Goal: Task Accomplishment & Management: Use online tool/utility

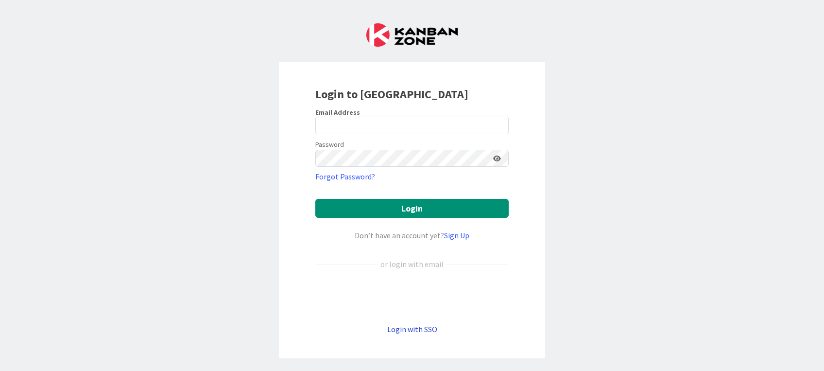
click at [405, 331] on link "Login with SSO" at bounding box center [412, 329] width 50 height 10
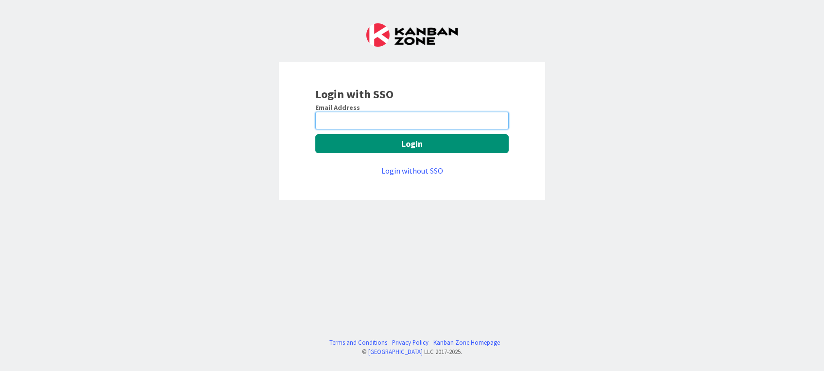
click at [347, 126] on input "email" at bounding box center [411, 120] width 193 height 17
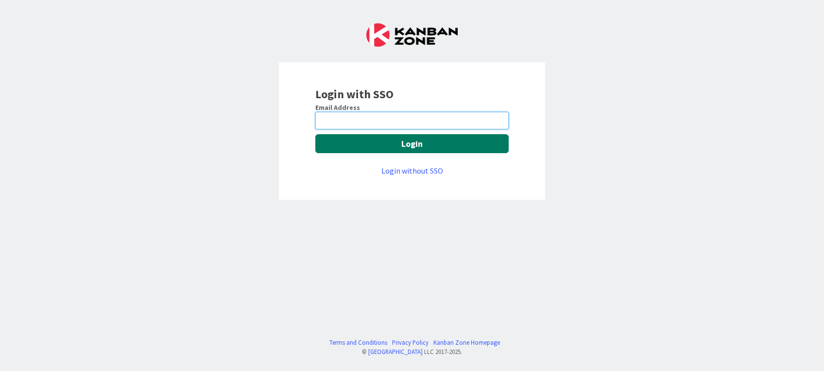
paste input "na3wvd3rdps-156"
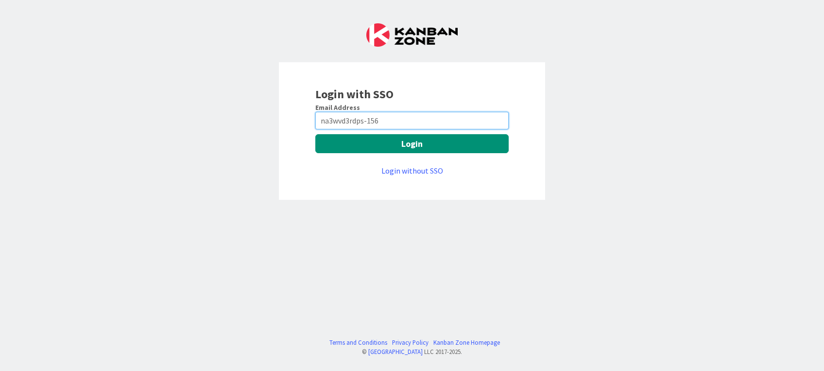
drag, startPoint x: 394, startPoint y: 119, endPoint x: 259, endPoint y: 116, distance: 135.1
click at [259, 116] on div "Login with SSO Email Address na3wvd3rdps-156 Login Login without SSO Terms and …" at bounding box center [412, 185] width 824 height 371
paste input "[PERSON_NAME][EMAIL_ADDRESS][PERSON_NAME][DOMAIN_NAME]"
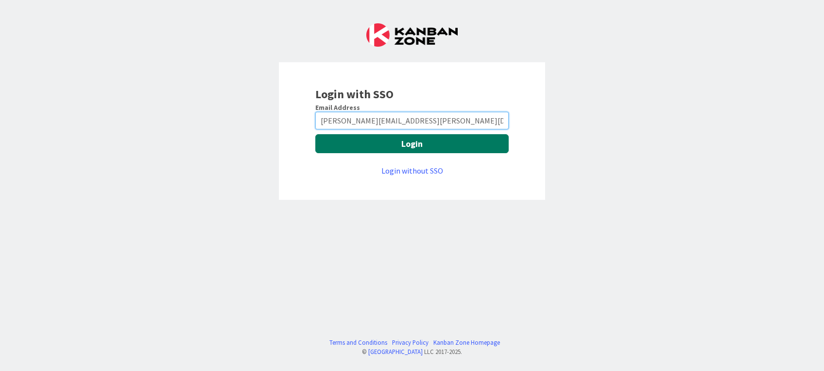
type input "[PERSON_NAME][EMAIL_ADDRESS][PERSON_NAME][DOMAIN_NAME]"
click at [368, 148] on button "Login" at bounding box center [411, 143] width 193 height 19
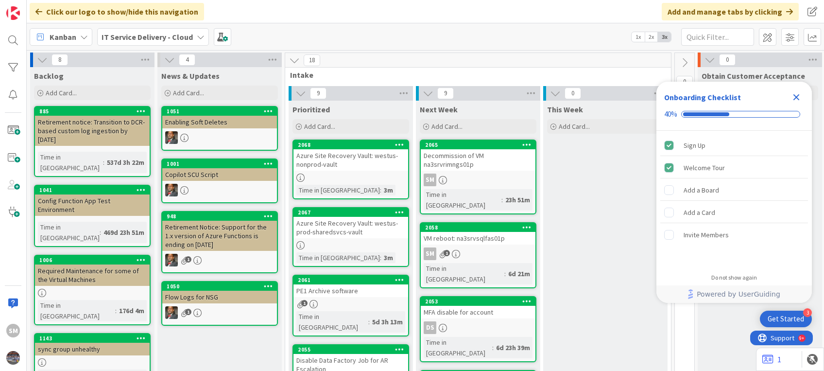
click at [798, 96] on icon "Close Checklist" at bounding box center [797, 97] width 6 height 6
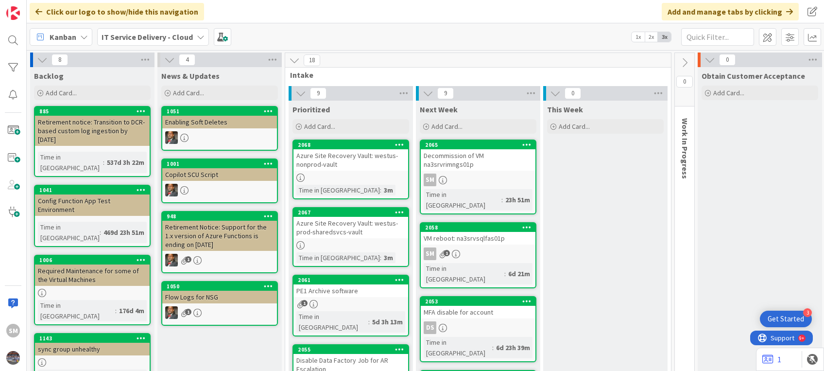
click at [462, 160] on div "Decommission of VM na3srvrimngs01p" at bounding box center [478, 159] width 115 height 21
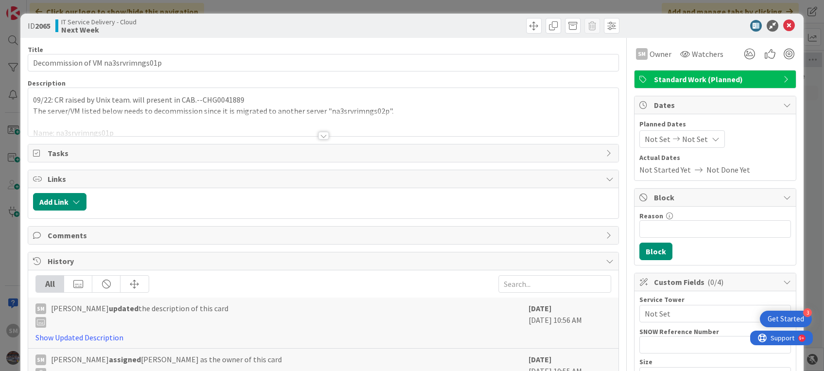
click at [311, 111] on div at bounding box center [323, 123] width 590 height 25
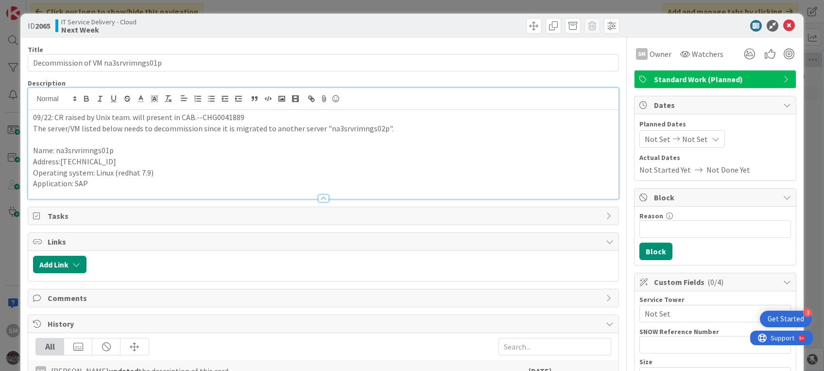
click at [334, 136] on p at bounding box center [323, 139] width 580 height 11
click at [334, 161] on p "Address:[TECHNICAL_ID]" at bounding box center [323, 161] width 580 height 11
click at [783, 31] on icon at bounding box center [789, 26] width 12 height 12
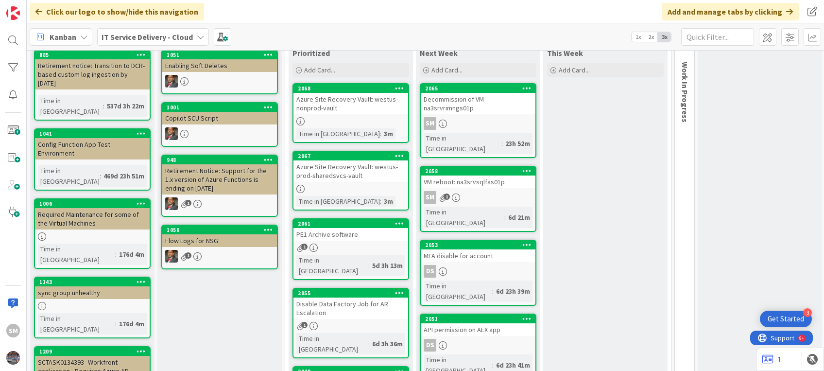
scroll to position [57, 0]
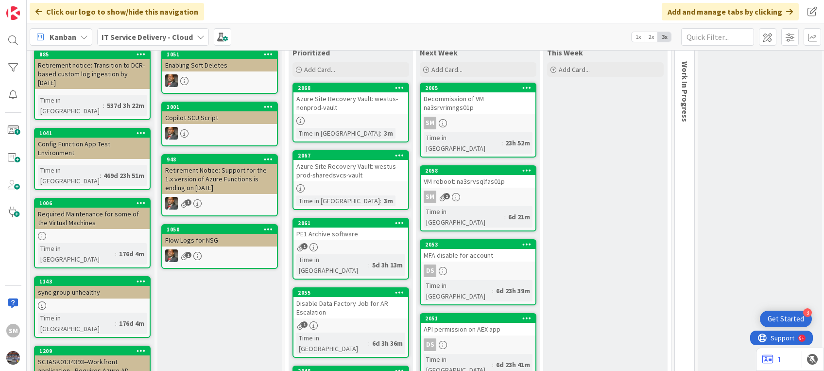
click at [478, 95] on div "Decommission of VM na3srvrimngs01p" at bounding box center [478, 102] width 115 height 21
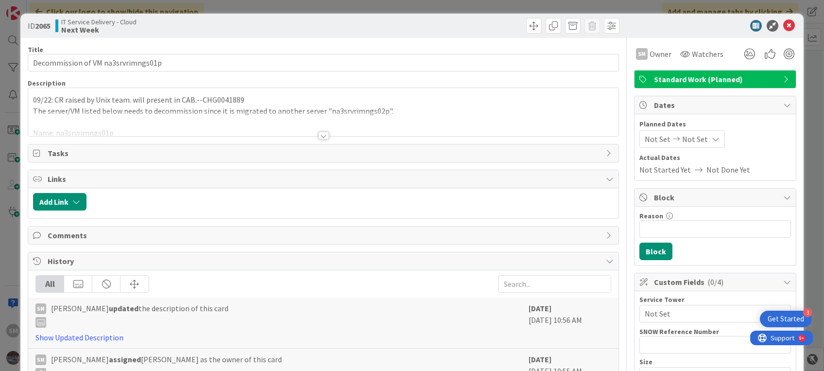
click at [773, 27] on div at bounding box center [711, 26] width 172 height 12
click at [783, 26] on icon at bounding box center [789, 26] width 12 height 12
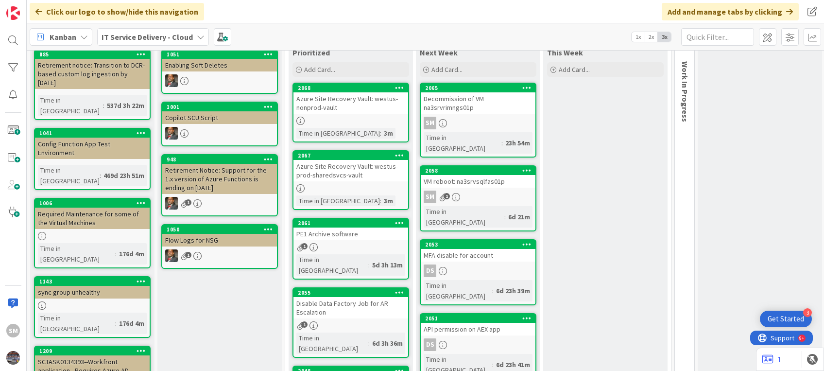
click at [490, 191] on div "SM 1" at bounding box center [478, 197] width 115 height 13
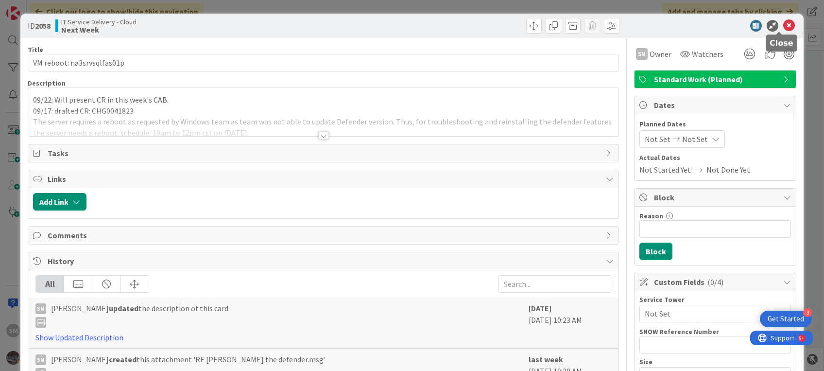
click at [783, 24] on icon at bounding box center [789, 26] width 12 height 12
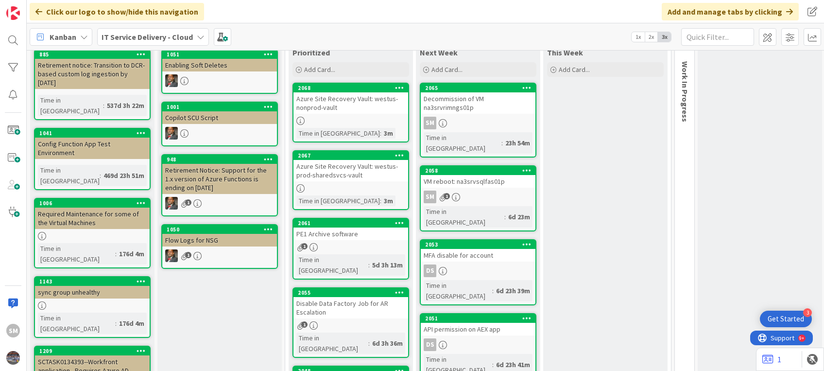
click at [466, 264] on div "DS" at bounding box center [478, 270] width 115 height 13
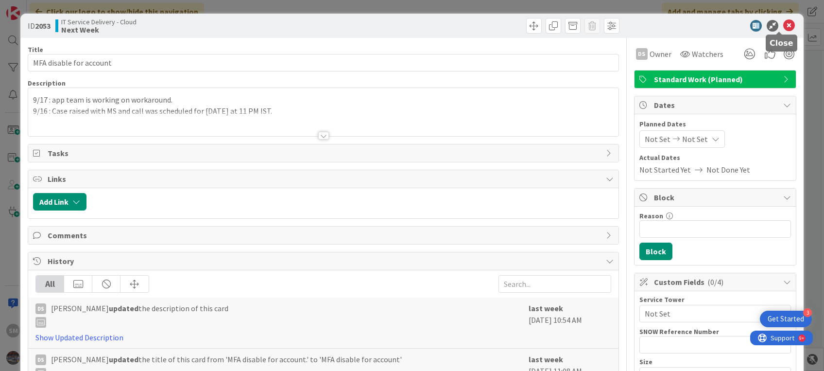
click at [783, 23] on icon at bounding box center [789, 26] width 12 height 12
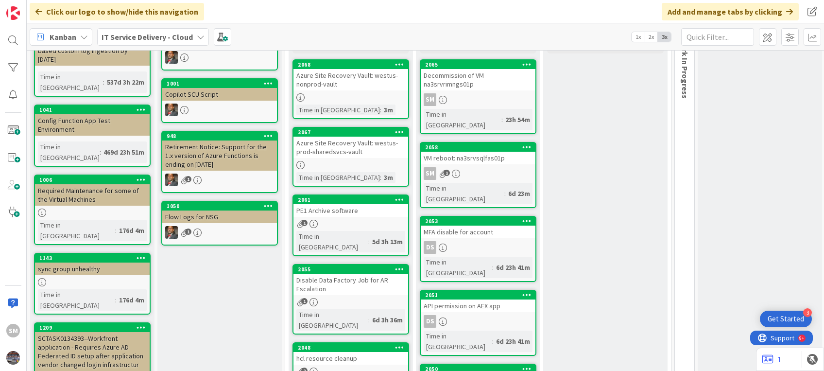
scroll to position [74, 0]
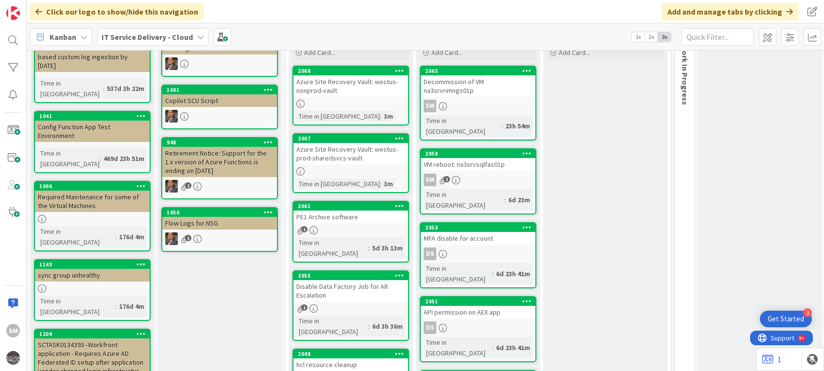
click at [357, 304] on div "1" at bounding box center [351, 308] width 115 height 8
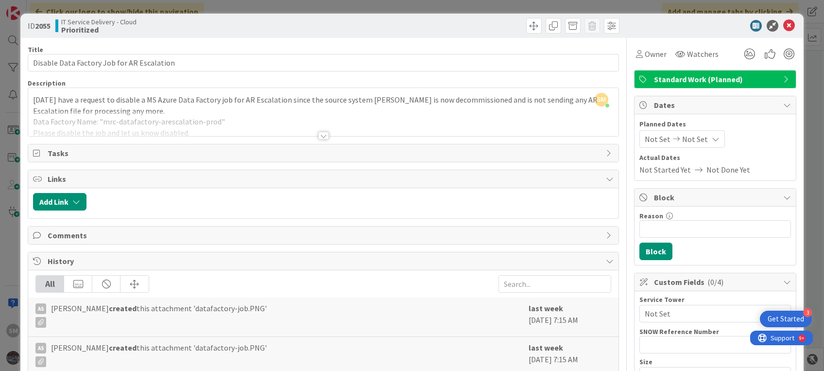
click at [189, 113] on div at bounding box center [323, 123] width 590 height 25
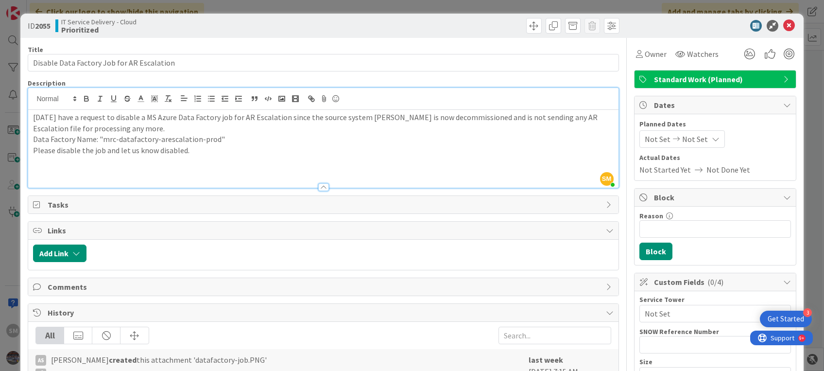
click at [30, 115] on div "[DATE] have a request to disable a MS Azure Data Factory job for AR Escalation …" at bounding box center [323, 149] width 590 height 78
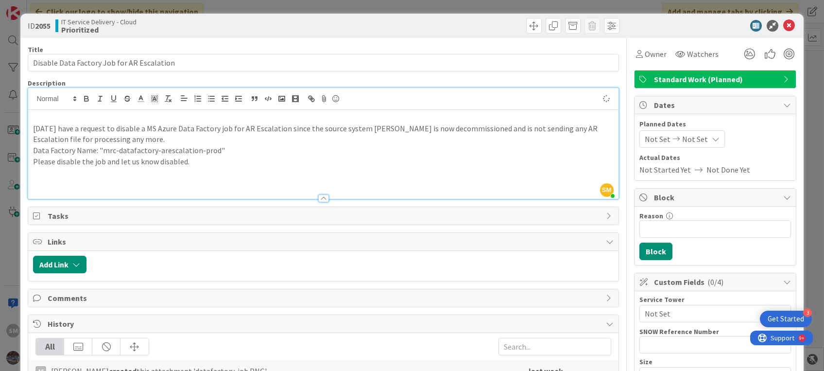
click at [37, 115] on p at bounding box center [323, 117] width 580 height 11
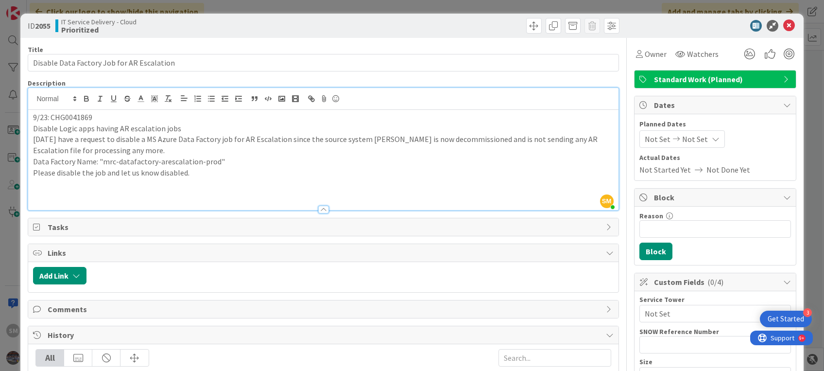
click at [30, 126] on div "9/23: CHG0041869 Disable Logic apps having AR escalation jobs [DATE] have a req…" at bounding box center [323, 160] width 590 height 100
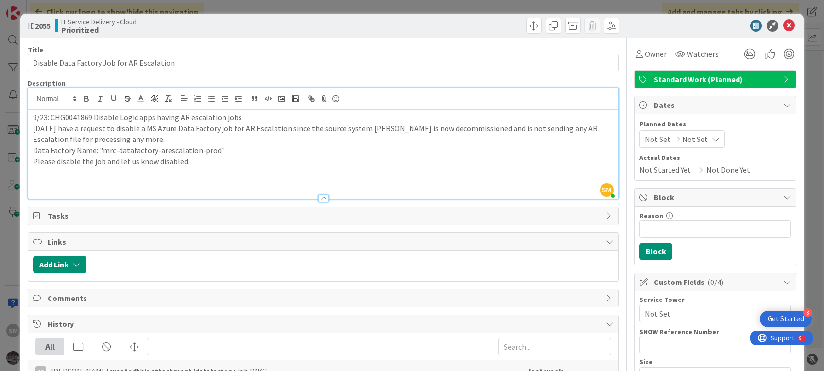
click at [241, 116] on p "9/23: CHG0041869 Disable Logic apps having AR escalation jobs" at bounding box center [323, 117] width 580 height 11
click at [93, 115] on p "9/23: CHG0041869 Disable Logic apps having AR escalation jobs, CR raised, will …" at bounding box center [323, 117] width 580 height 11
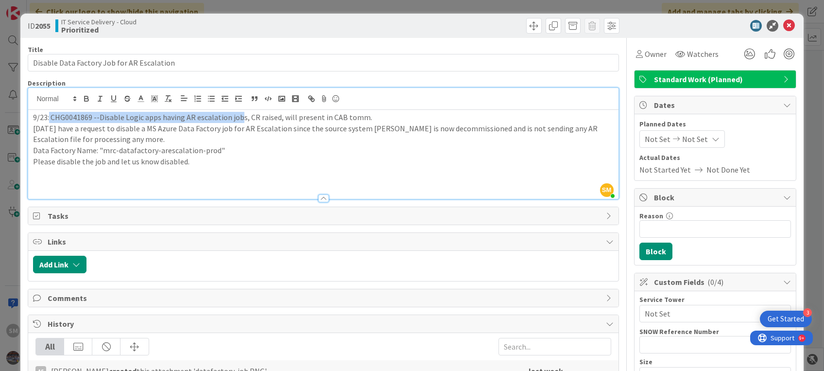
drag, startPoint x: 48, startPoint y: 115, endPoint x: 239, endPoint y: 118, distance: 190.5
click at [239, 118] on p "9/23: CHG0041869 --Disable Logic apps having AR escalation jobs, CR raised, wil…" at bounding box center [323, 117] width 580 height 11
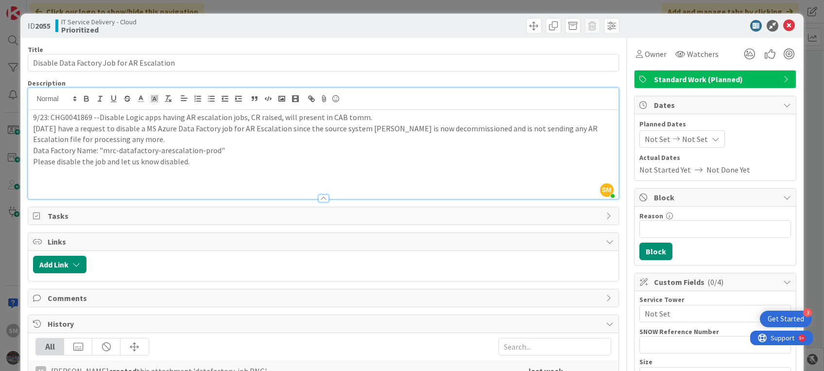
drag, startPoint x: 241, startPoint y: 118, endPoint x: 168, endPoint y: 114, distance: 72.5
click at [168, 114] on p "9/23: CHG0041869 --Disable Logic apps having AR escalation jobs, CR raised, wil…" at bounding box center [323, 117] width 580 height 11
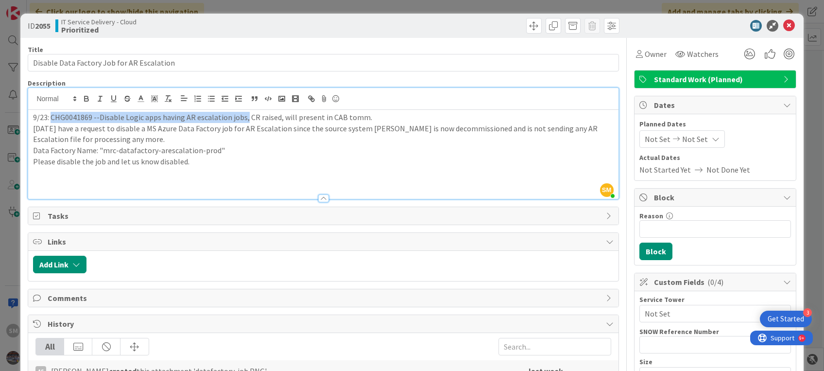
drag, startPoint x: 51, startPoint y: 113, endPoint x: 244, endPoint y: 115, distance: 193.5
click at [244, 115] on p "9/23: CHG0041869 --Disable Logic apps having AR escalation jobs, CR raised, wil…" at bounding box center [323, 117] width 580 height 11
click at [85, 94] on icon "button" at bounding box center [86, 98] width 9 height 9
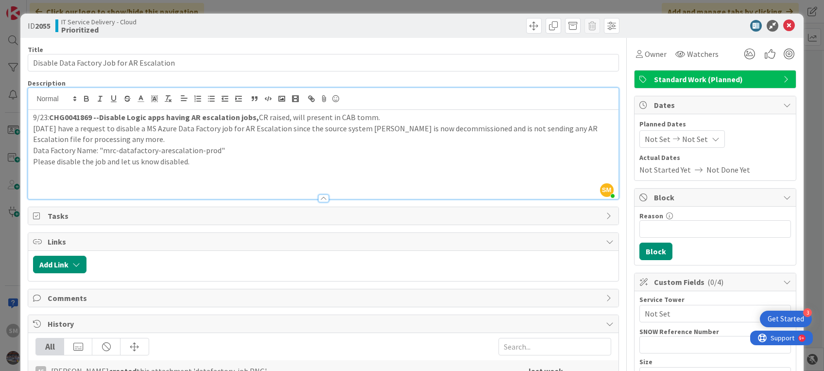
click at [254, 161] on p "Please disable the job and let us know disabled." at bounding box center [323, 161] width 580 height 11
click at [783, 27] on icon at bounding box center [789, 26] width 12 height 12
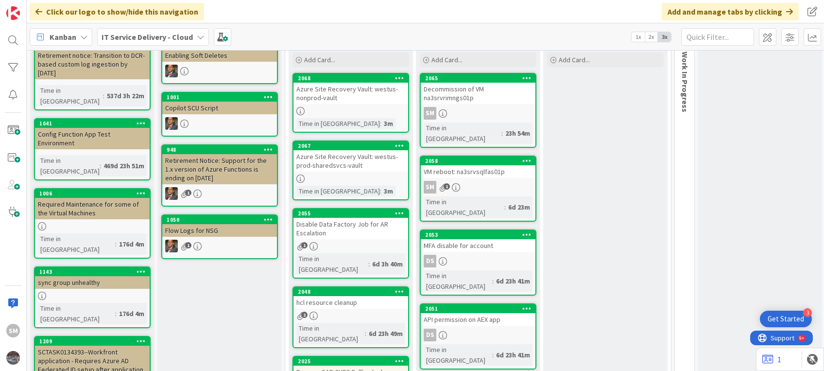
scroll to position [59, 0]
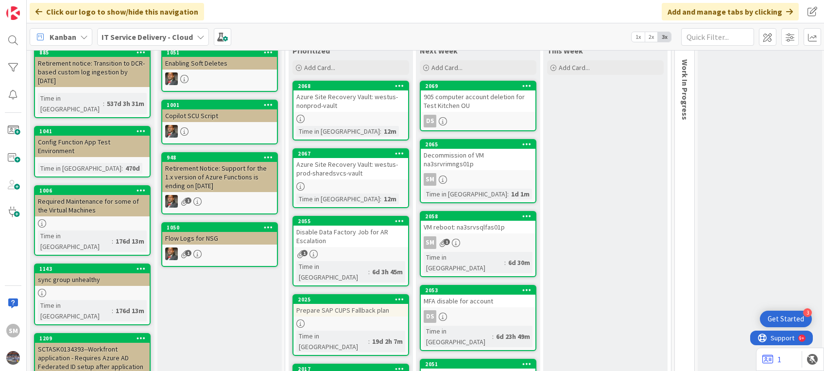
click at [459, 161] on div "Decommission of VM na3srvrimngs01p" at bounding box center [478, 159] width 115 height 21
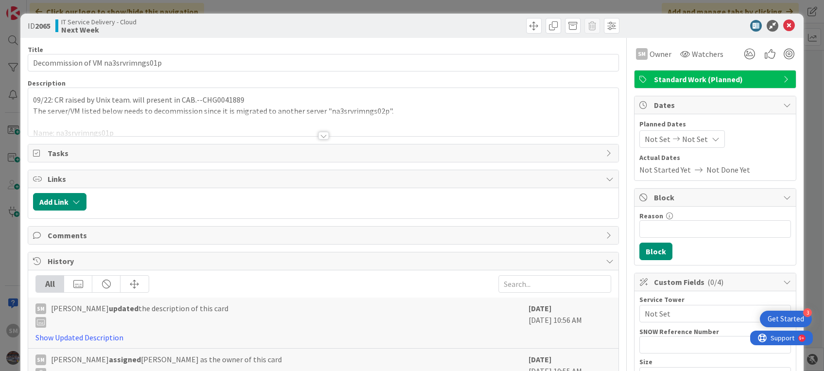
click at [365, 122] on div at bounding box center [323, 123] width 590 height 25
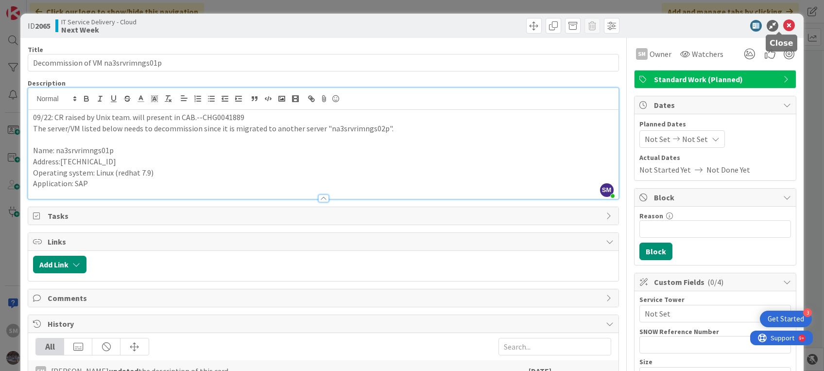
click at [783, 31] on icon at bounding box center [789, 26] width 12 height 12
